Goal: Task Accomplishment & Management: Use online tool/utility

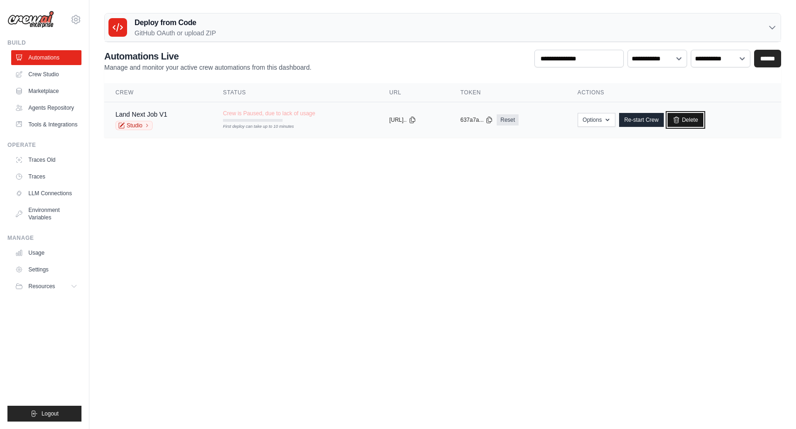
click at [703, 118] on link "Delete" at bounding box center [685, 120] width 36 height 14
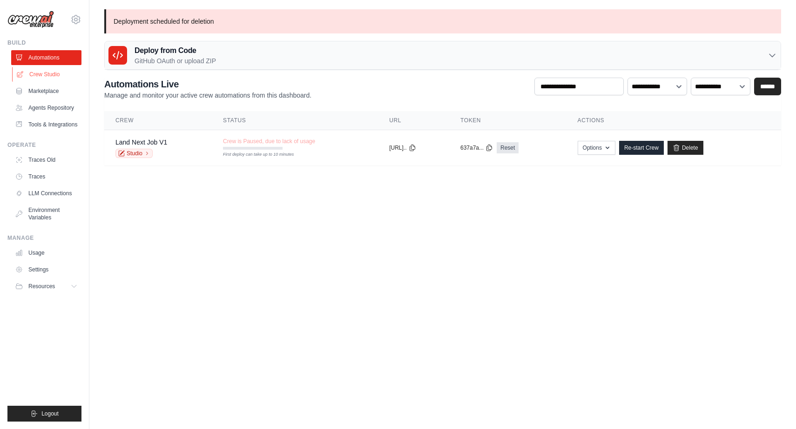
click at [71, 72] on link "Crew Studio" at bounding box center [47, 74] width 70 height 15
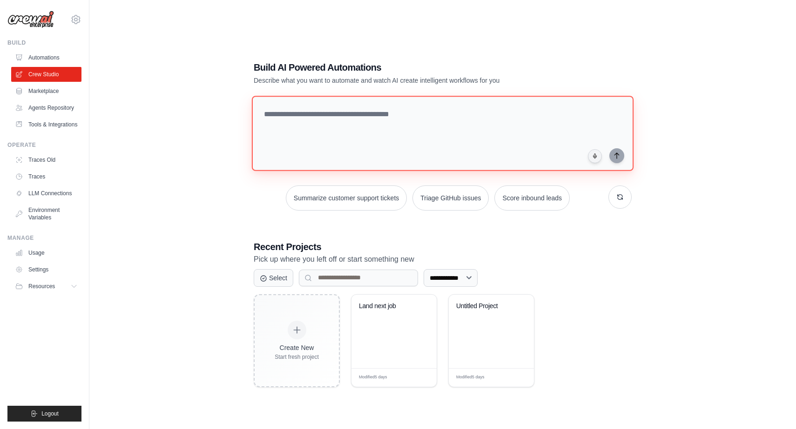
click at [419, 127] on textarea at bounding box center [443, 133] width 382 height 75
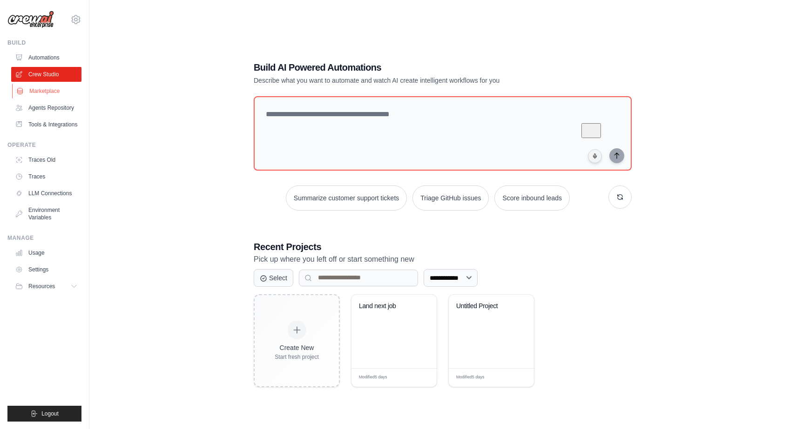
click at [60, 94] on link "Marketplace" at bounding box center [47, 91] width 70 height 15
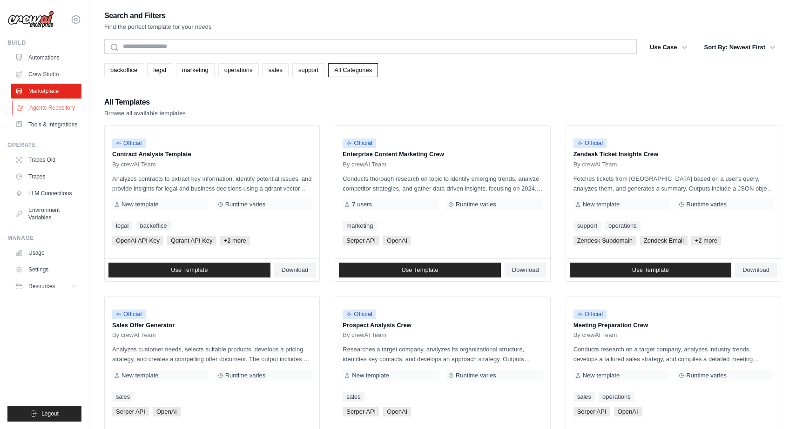
click at [60, 109] on link "Agents Repository" at bounding box center [47, 107] width 70 height 15
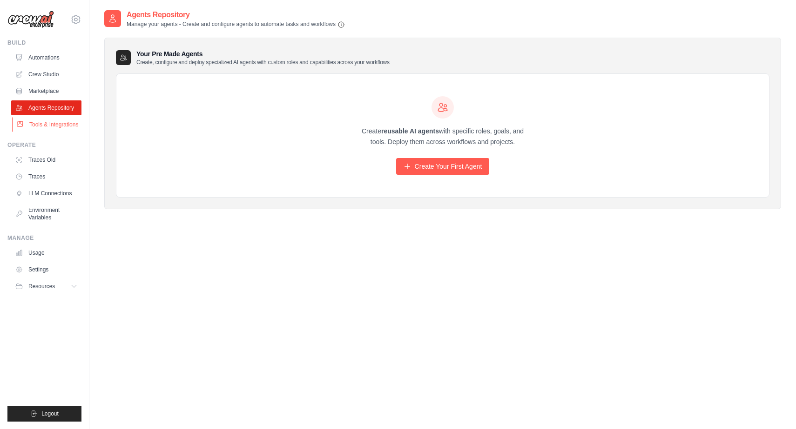
click at [54, 128] on link "Tools & Integrations" at bounding box center [47, 124] width 70 height 15
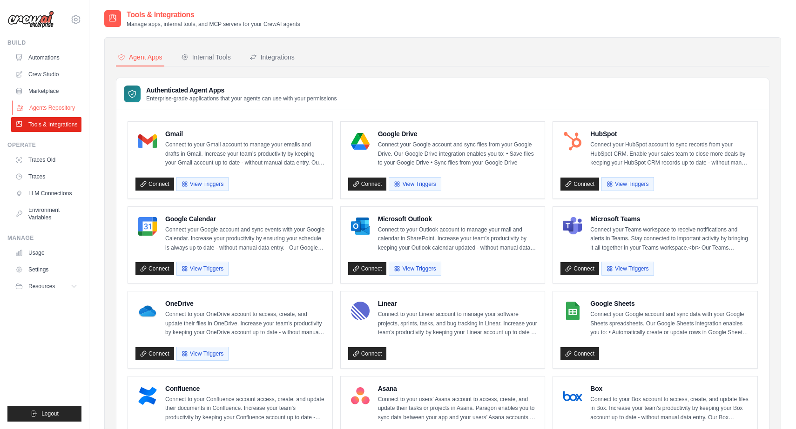
click at [44, 106] on link "Agents Repository" at bounding box center [47, 107] width 70 height 15
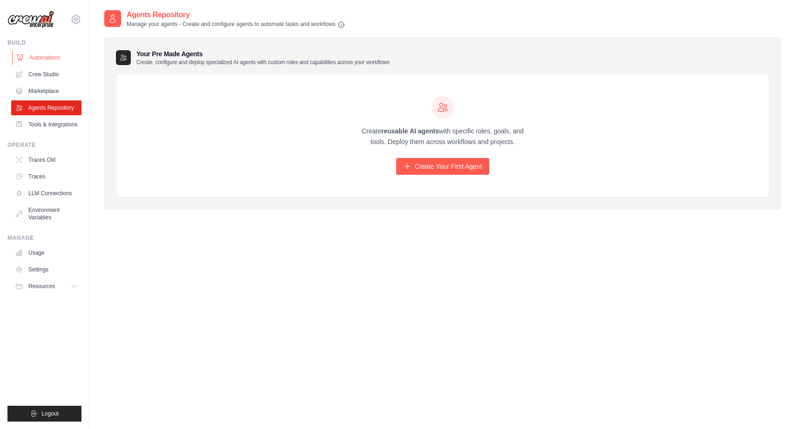
click at [60, 57] on link "Automations" at bounding box center [47, 57] width 70 height 15
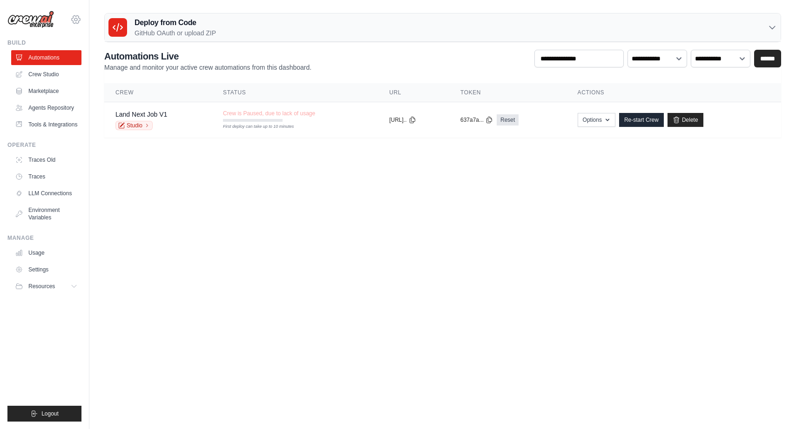
click at [76, 22] on icon at bounding box center [75, 19] width 11 height 11
click at [137, 154] on main "Deploy from Code GitHub OAuth or upload ZIP GitHub OAuth Upload ZIP Connect Git…" at bounding box center [442, 79] width 706 height 158
click at [44, 105] on link "Agents Repository" at bounding box center [47, 107] width 70 height 15
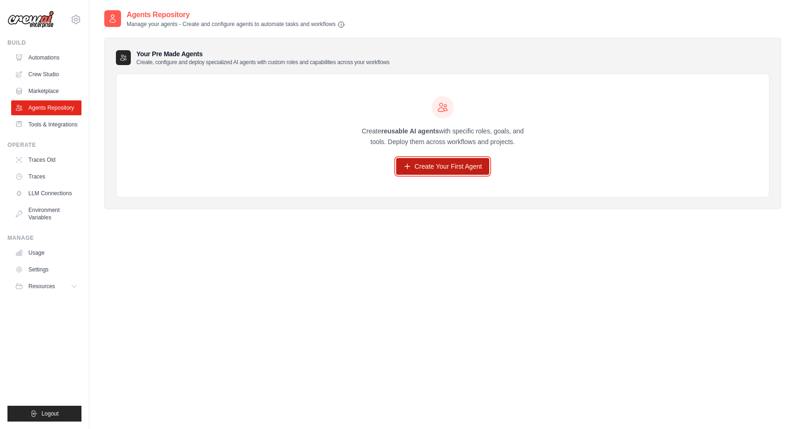
click at [461, 172] on link "Create Your First Agent" at bounding box center [443, 166] width 94 height 17
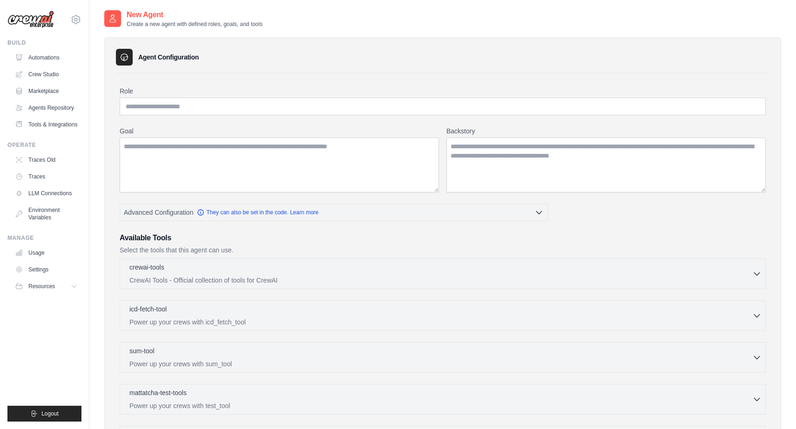
click at [208, 116] on div "Role Goal Backstory Advanced Configuration They can also be set in the code. Le…" at bounding box center [443, 296] width 646 height 419
